Goal: Navigation & Orientation: Go to known website

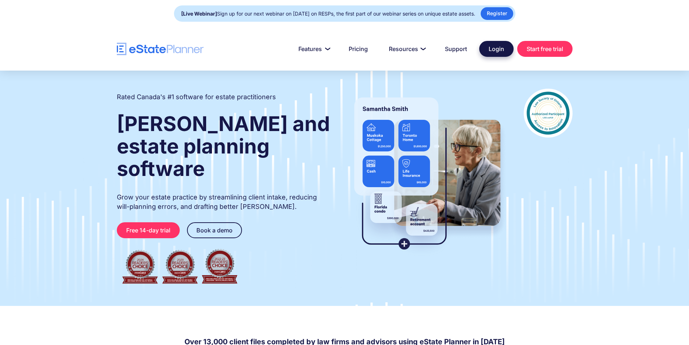
click at [483, 51] on link "Login" at bounding box center [496, 49] width 34 height 16
